Goal: Transaction & Acquisition: Book appointment/travel/reservation

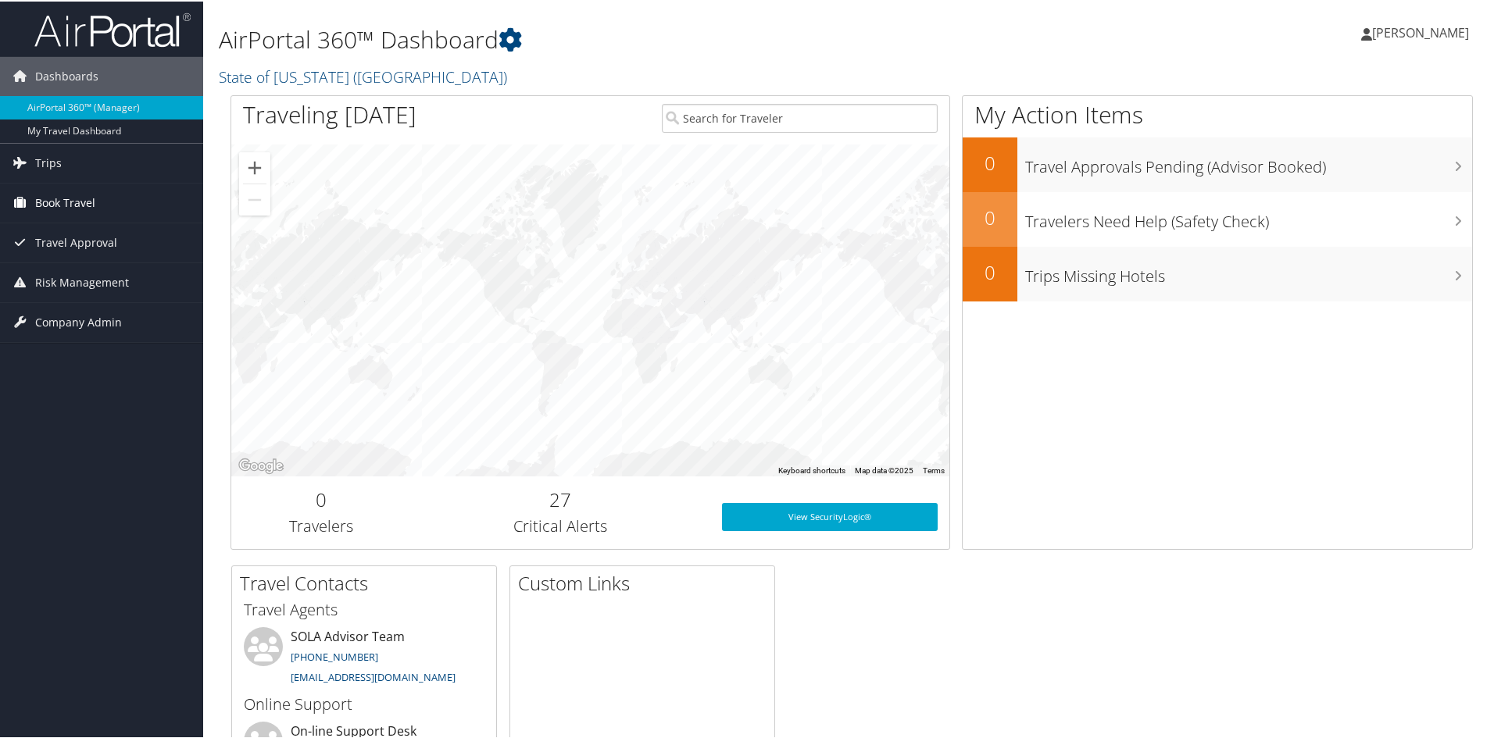
click at [95, 201] on span "Book Travel" at bounding box center [65, 201] width 60 height 39
click at [91, 257] on link "Book/Manage Online Trips" at bounding box center [101, 256] width 203 height 23
click at [57, 196] on span "Book Travel" at bounding box center [65, 201] width 60 height 39
click at [65, 256] on link "Book/Manage Online Trips" at bounding box center [101, 256] width 203 height 23
